Goal: Information Seeking & Learning: Learn about a topic

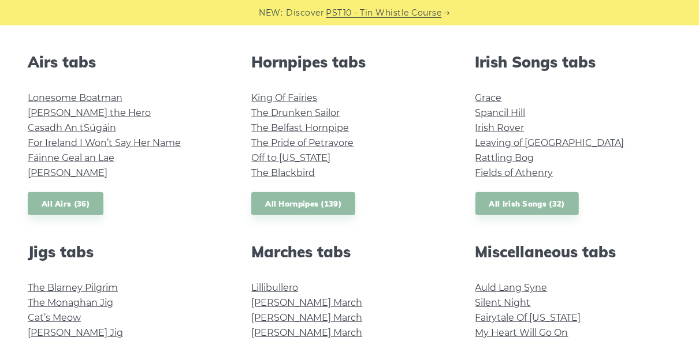
scroll to position [485, 0]
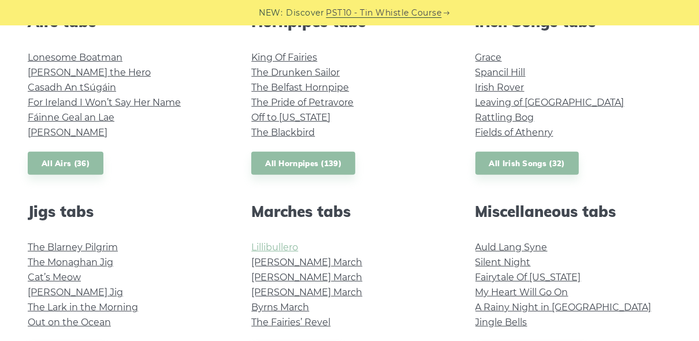
click at [273, 252] on link "Lillibullero" at bounding box center [274, 247] width 47 height 11
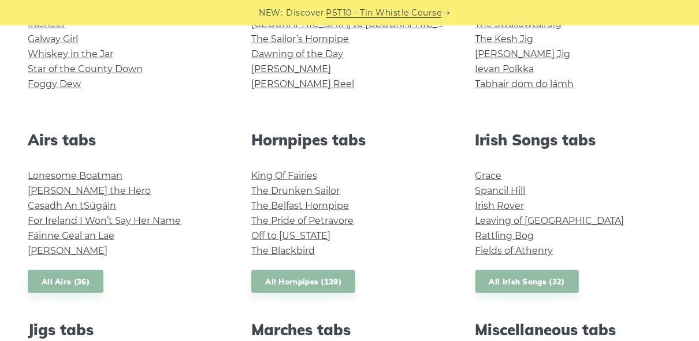
scroll to position [370, 0]
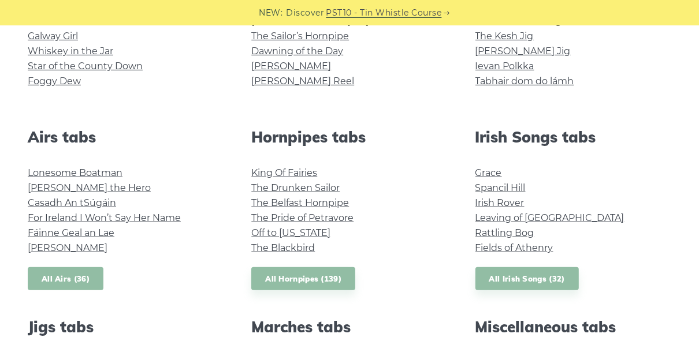
click at [81, 279] on link "All Airs (36)" at bounding box center [66, 279] width 76 height 24
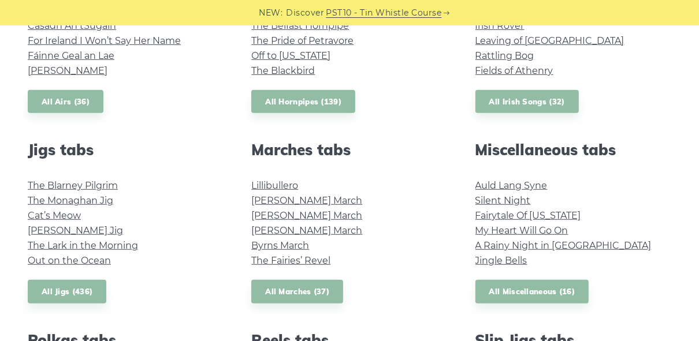
scroll to position [554, 0]
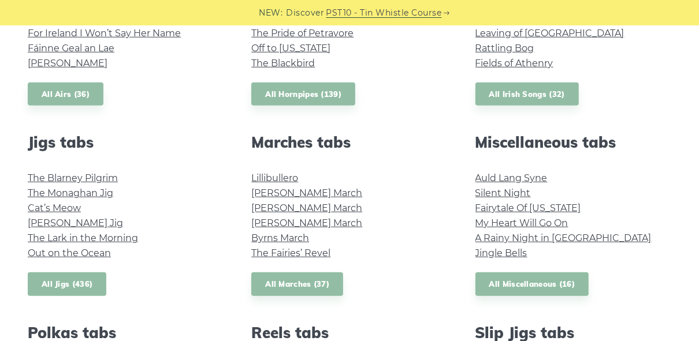
click at [75, 290] on link "All Jigs (436)" at bounding box center [67, 285] width 79 height 24
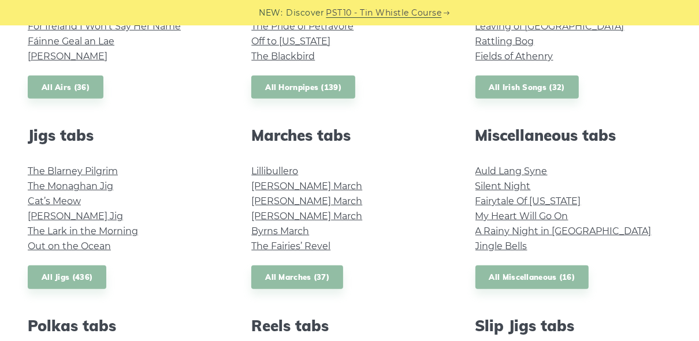
scroll to position [616, 0]
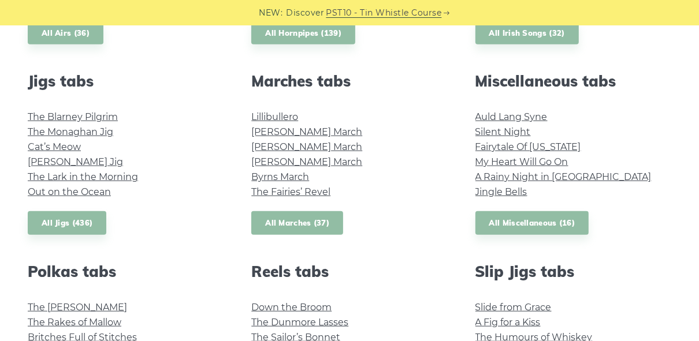
click at [312, 222] on link "All Marches (37)" at bounding box center [297, 223] width 92 height 24
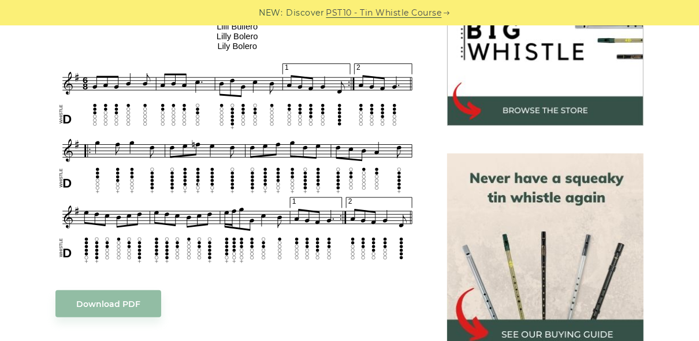
scroll to position [400, 0]
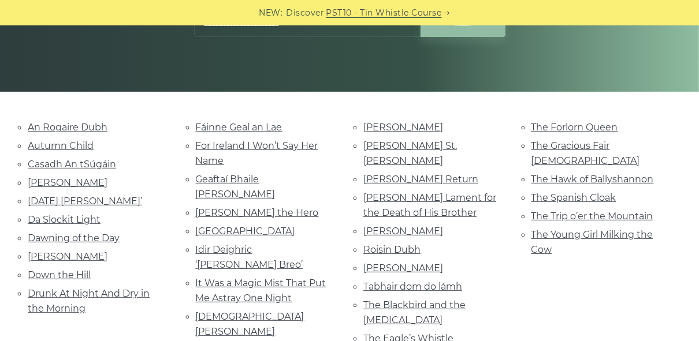
scroll to position [215, 0]
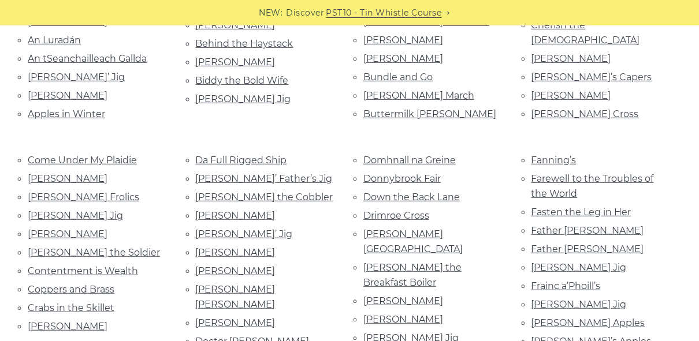
scroll to position [416, 0]
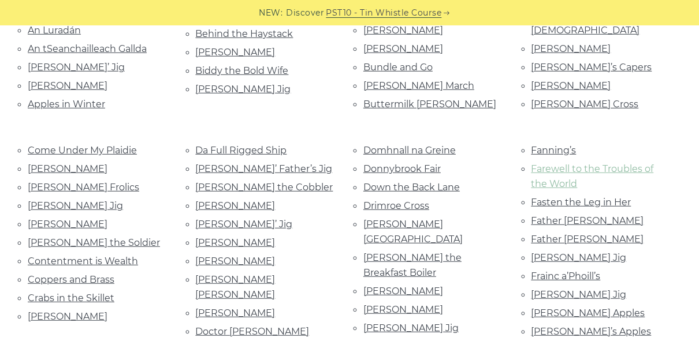
click at [585, 163] on link "Farewell to the Troubles of the World" at bounding box center [592, 176] width 122 height 26
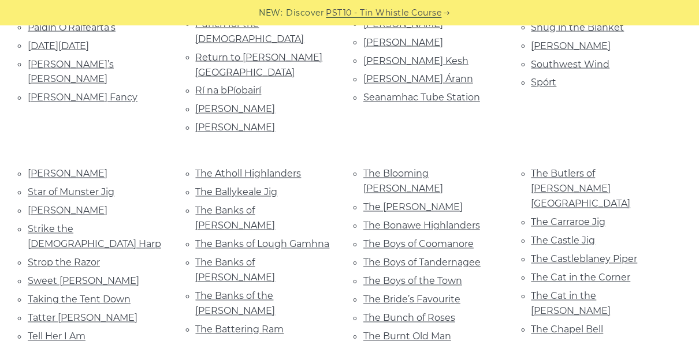
scroll to position [1394, 0]
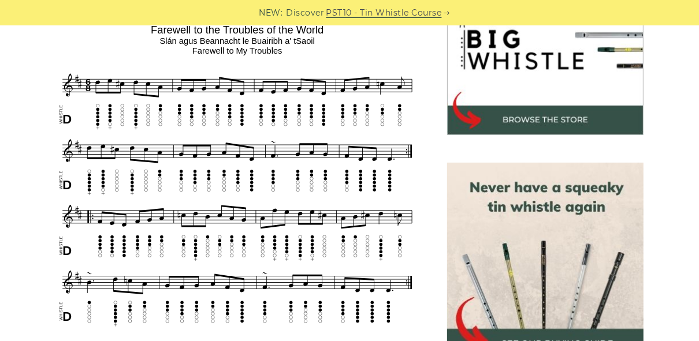
scroll to position [392, 0]
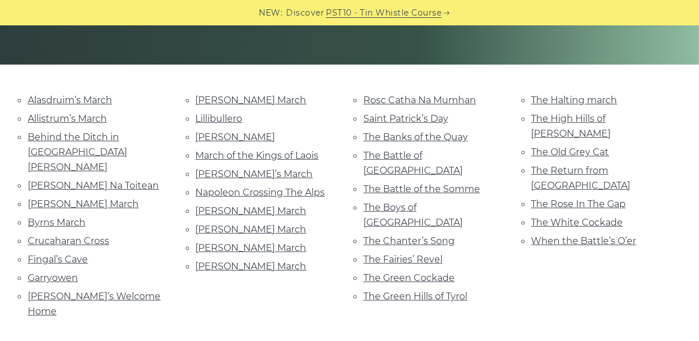
scroll to position [262, 0]
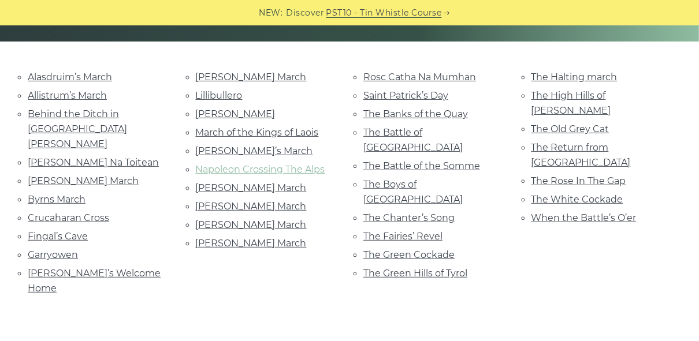
click at [248, 164] on link "Napoleon Crossing The Alps" at bounding box center [260, 169] width 129 height 11
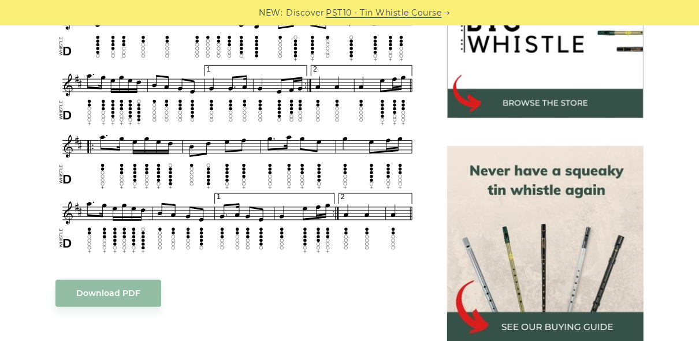
scroll to position [408, 0]
